Goal: Book appointment/travel/reservation

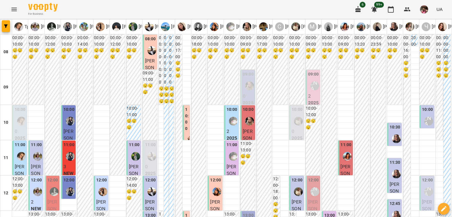
click at [5, 20] on div at bounding box center [6, 26] width 12 height 15
click at [7, 25] on icon "button" at bounding box center [6, 26] width 4 height 4
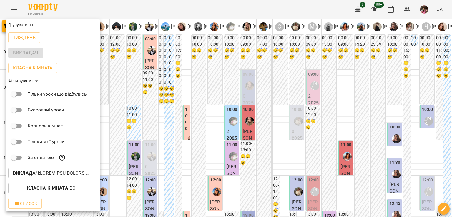
drag, startPoint x: 44, startPoint y: 173, endPoint x: 47, endPoint y: 176, distance: 4.2
click at [47, 176] on p "Викладач :" at bounding box center [52, 173] width 78 height 7
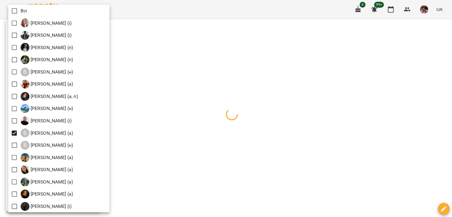
click at [202, 147] on div at bounding box center [226, 108] width 452 height 217
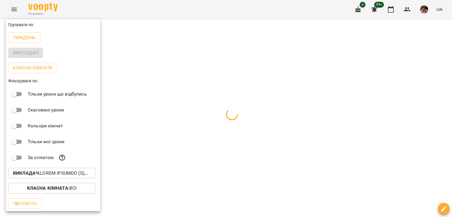
click at [151, 132] on div at bounding box center [226, 108] width 452 height 217
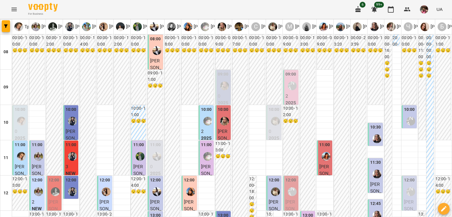
type input "**********"
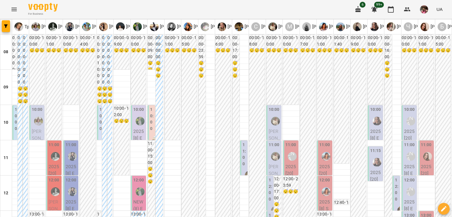
scroll to position [199, 0]
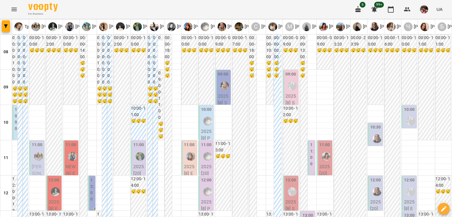
scroll to position [137, 0]
click at [11, 31] on div at bounding box center [6, 26] width 12 height 15
click at [7, 27] on icon "button" at bounding box center [6, 26] width 4 height 4
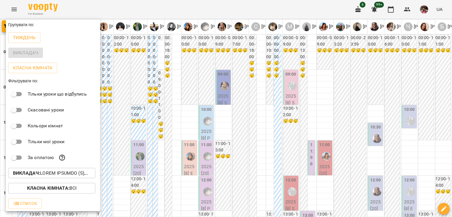
click at [42, 176] on p "Викладач :" at bounding box center [52, 173] width 78 height 7
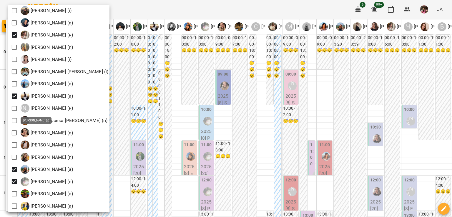
scroll to position [392, 0]
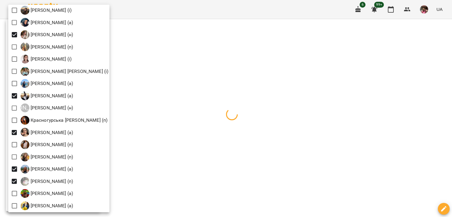
click at [212, 120] on div at bounding box center [226, 108] width 452 height 217
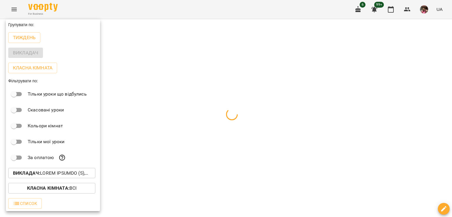
click at [158, 106] on div at bounding box center [226, 108] width 452 height 217
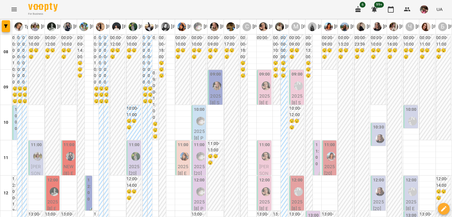
scroll to position [0, 0]
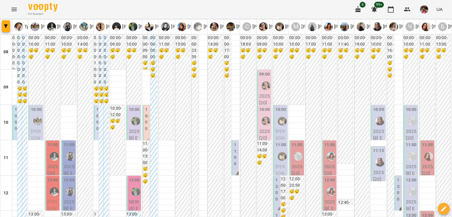
scroll to position [248, 0]
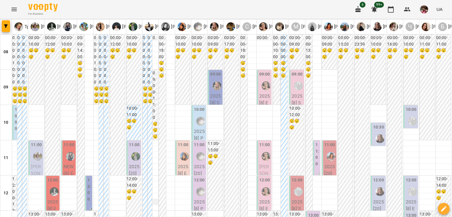
scroll to position [209, 0]
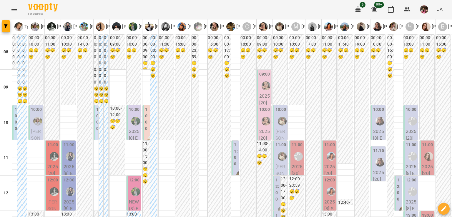
scroll to position [222, 0]
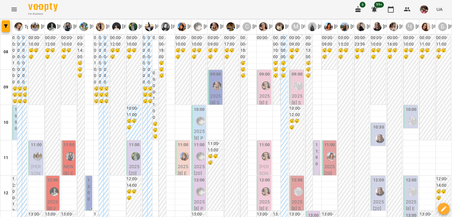
scroll to position [157, 0]
